Goal: Check status: Check status

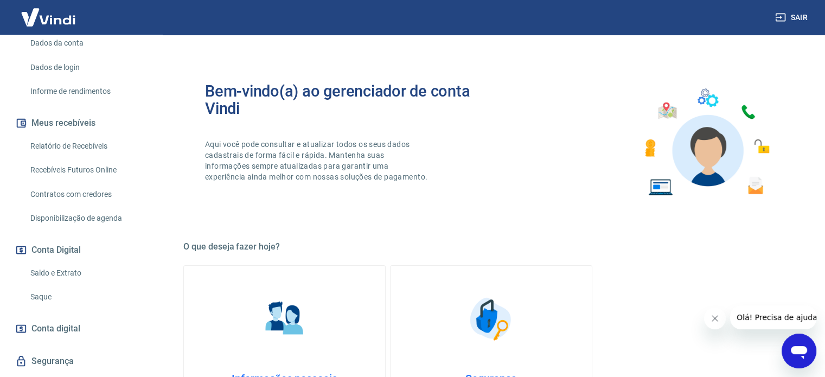
scroll to position [163, 0]
click at [66, 269] on link "Saldo e Extrato" at bounding box center [87, 271] width 123 height 22
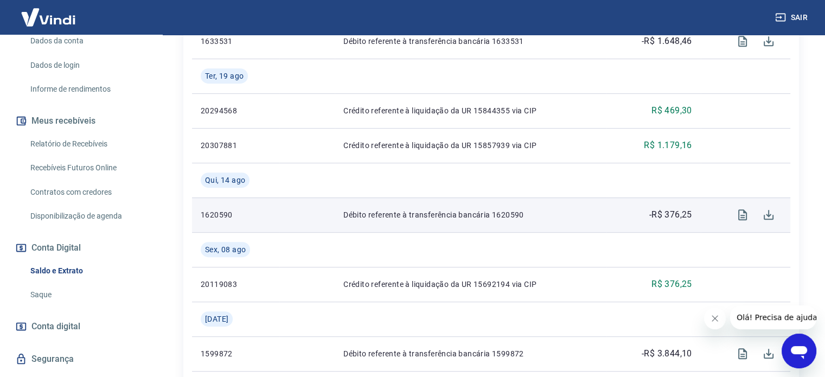
scroll to position [596, 0]
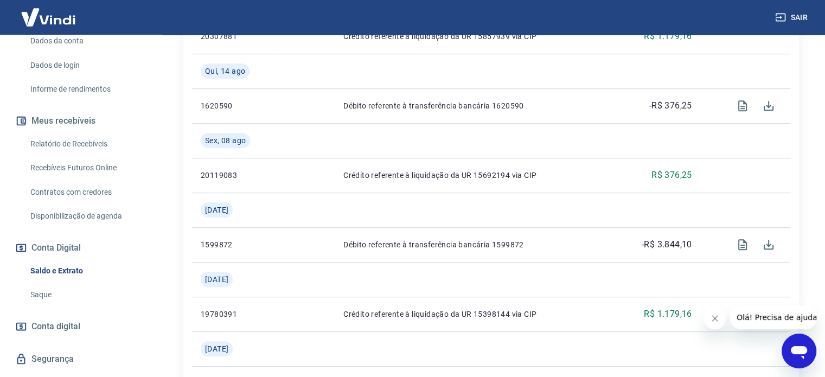
click at [98, 145] on link "Relatório de Recebíveis" at bounding box center [87, 144] width 123 height 22
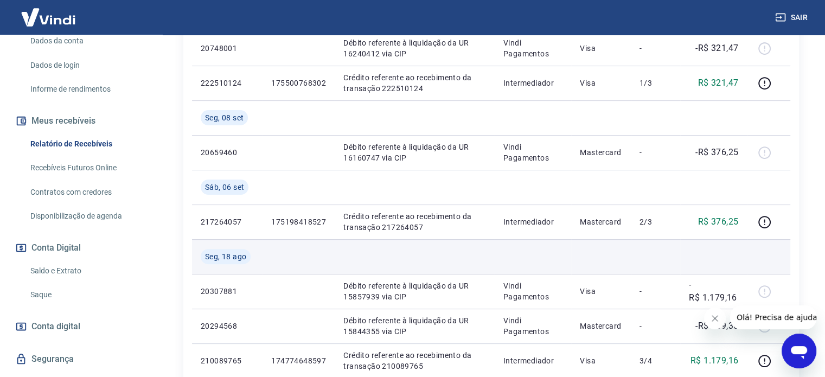
scroll to position [325, 0]
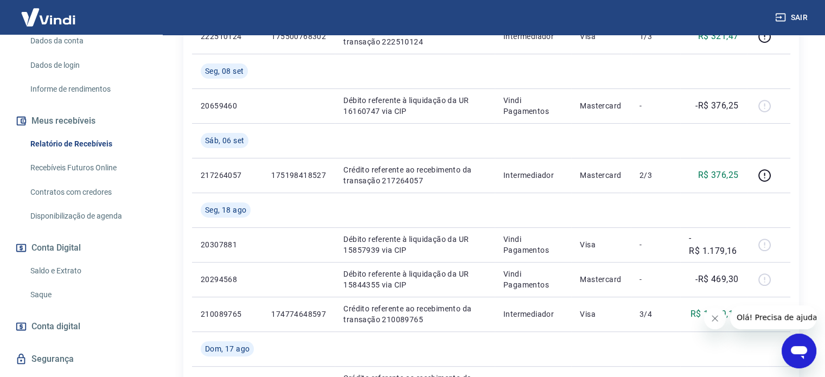
click at [106, 172] on link "Recebíveis Futuros Online" at bounding box center [87, 168] width 123 height 22
